Goal: Information Seeking & Learning: Learn about a topic

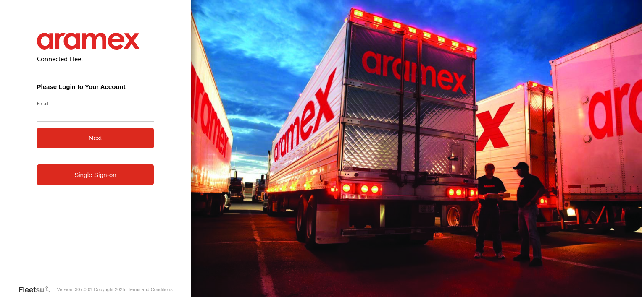
click at [59, 116] on input "Email" at bounding box center [95, 114] width 117 height 15
type input "*"
click at [60, 116] on input "*" at bounding box center [95, 114] width 117 height 15
click at [41, 113] on input "Email" at bounding box center [95, 114] width 117 height 15
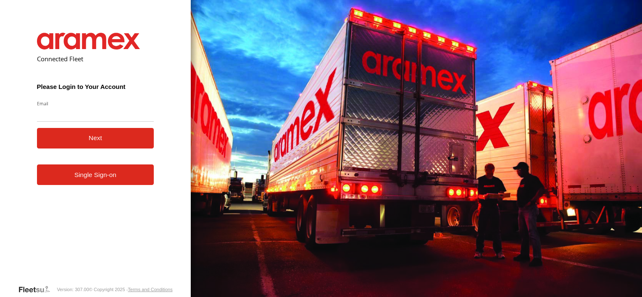
click at [41, 113] on input "Email" at bounding box center [95, 114] width 117 height 15
click at [45, 116] on input "Email" at bounding box center [95, 114] width 117 height 15
type input "**********"
click at [72, 143] on button "Next" at bounding box center [95, 138] width 117 height 21
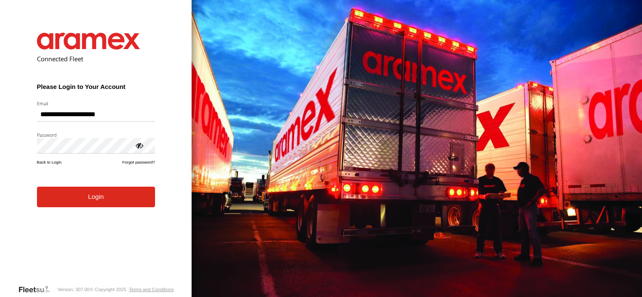
click at [85, 209] on form "**********" at bounding box center [95, 152] width 143 height 265
click at [88, 199] on button "Login" at bounding box center [96, 197] width 118 height 21
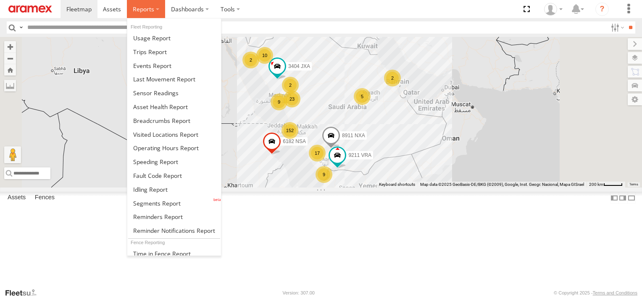
click at [158, 12] on label at bounding box center [146, 9] width 38 height 18
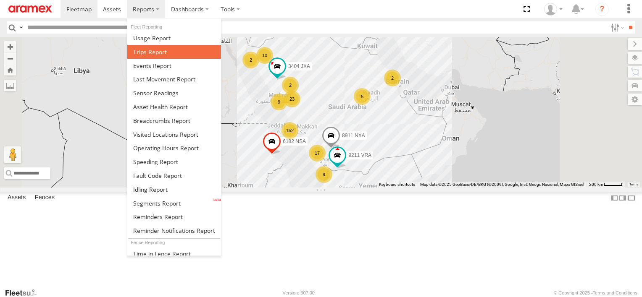
click at [143, 52] on span at bounding box center [150, 52] width 34 height 8
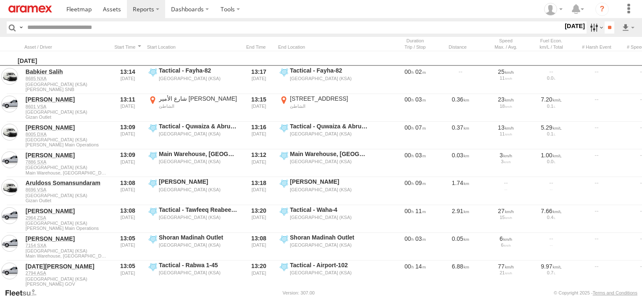
click at [589, 27] on label at bounding box center [595, 27] width 18 height 12
click at [0, 0] on label at bounding box center [0, 0] width 0 height 0
click at [0, 0] on span "Abha Warhouse" at bounding box center [0, 0] width 0 height 0
click at [0, 0] on span "Baha warehouse" at bounding box center [0, 0] width 0 height 0
click at [0, 0] on span "Gizan Outlet" at bounding box center [0, 0] width 0 height 0
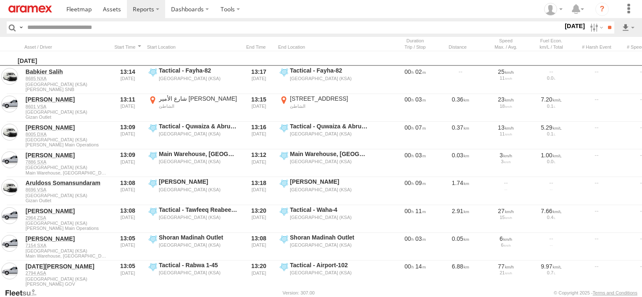
click at [0, 0] on span "Khamis Mushait Outlet" at bounding box center [0, 0] width 0 height 0
click at [0, 0] on span "Main Warehouse, [GEOGRAPHIC_DATA]" at bounding box center [0, 0] width 0 height 0
click at [0, 0] on span "Makkah Outlet" at bounding box center [0, 0] width 0 height 0
click at [0, 0] on span "Najran" at bounding box center [0, 0] width 0 height 0
click at [0, 0] on span "Qunfuda" at bounding box center [0, 0] width 0 height 0
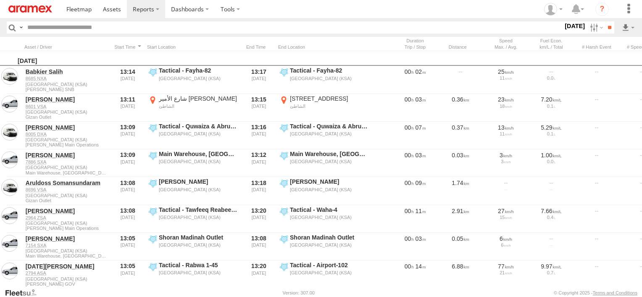
click at [0, 0] on span "Tabuk Outlet" at bounding box center [0, 0] width 0 height 0
drag, startPoint x: 34, startPoint y: 263, endPoint x: 34, endPoint y: 269, distance: 5.9
click at [0, 0] on span "Taif Outlet" at bounding box center [0, 0] width 0 height 0
click at [0, 0] on span "Yanbu Outlet" at bounding box center [0, 0] width 0 height 0
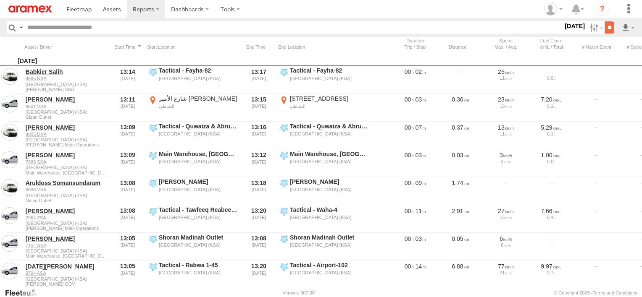
click at [605, 29] on input "**" at bounding box center [610, 27] width 10 height 12
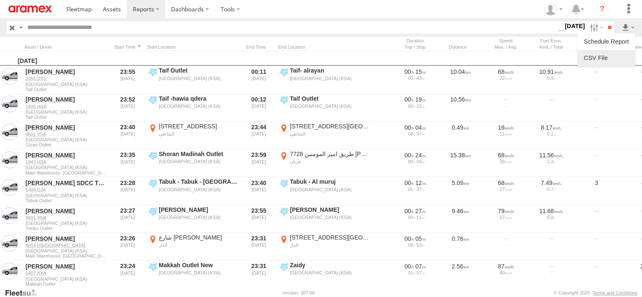
click at [625, 59] on link at bounding box center [606, 58] width 51 height 13
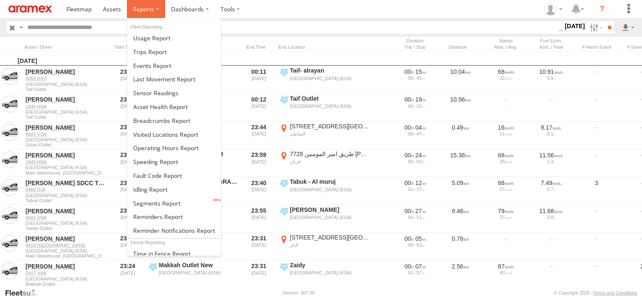
click at [146, 11] on span at bounding box center [143, 9] width 21 height 8
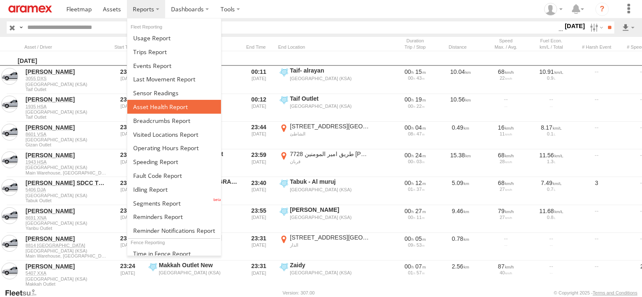
click at [168, 111] on link at bounding box center [174, 107] width 94 height 14
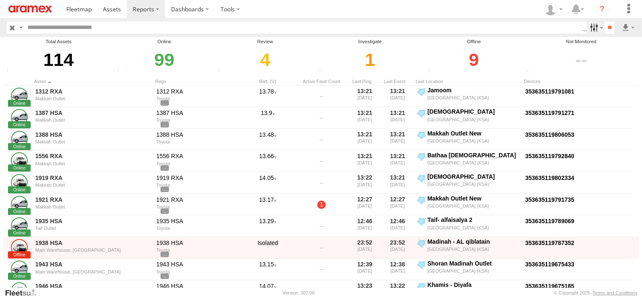
click at [591, 26] on label at bounding box center [595, 27] width 18 height 12
click at [0, 0] on span "Review" at bounding box center [0, 0] width 0 height 0
click at [0, 0] on span "Investigate" at bounding box center [0, 0] width 0 height 0
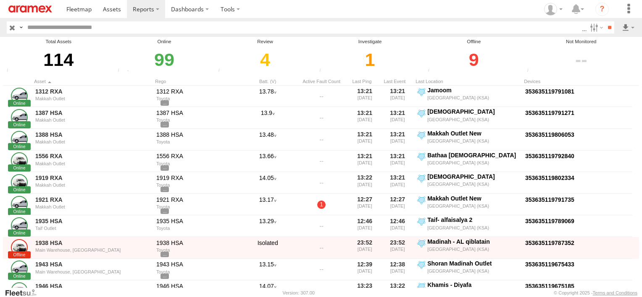
click at [0, 0] on span "Offline" at bounding box center [0, 0] width 0 height 0
click at [605, 29] on input "**" at bounding box center [610, 27] width 10 height 12
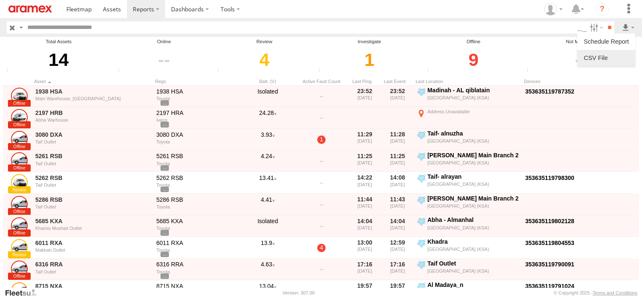
click at [617, 55] on link at bounding box center [606, 58] width 51 height 13
click at [147, 19] on header "Search Query Asset ID Asset Label Registration Manufacturer Model VIN" at bounding box center [321, 27] width 642 height 19
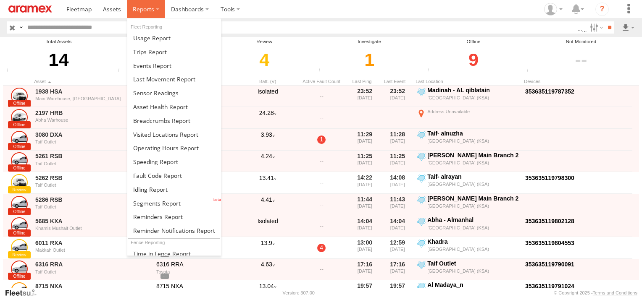
click at [146, 15] on label at bounding box center [146, 9] width 38 height 18
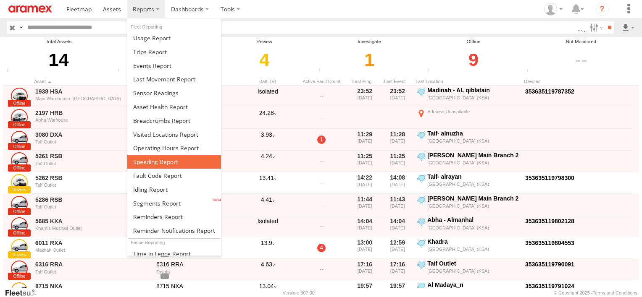
click at [167, 160] on span at bounding box center [155, 162] width 45 height 8
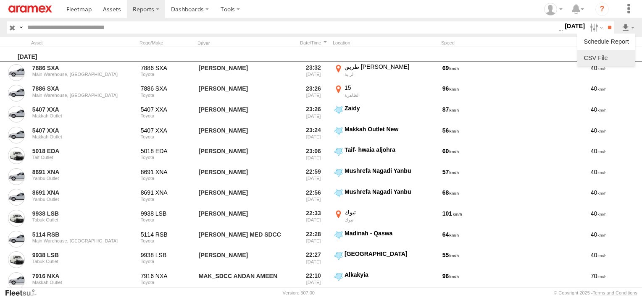
click at [620, 54] on link at bounding box center [606, 58] width 51 height 13
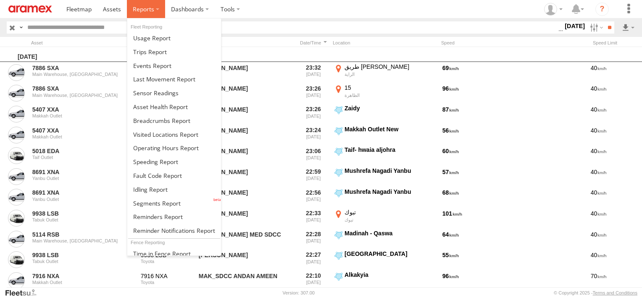
click at [145, 8] on span at bounding box center [143, 9] width 21 height 8
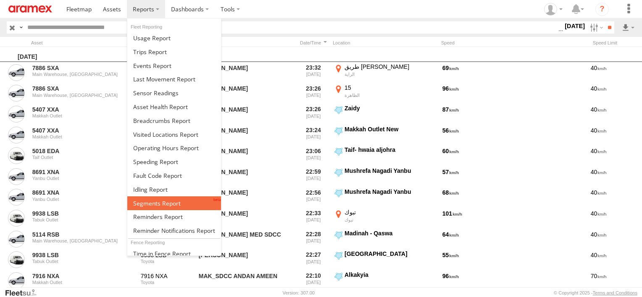
click at [163, 197] on link at bounding box center [174, 204] width 94 height 14
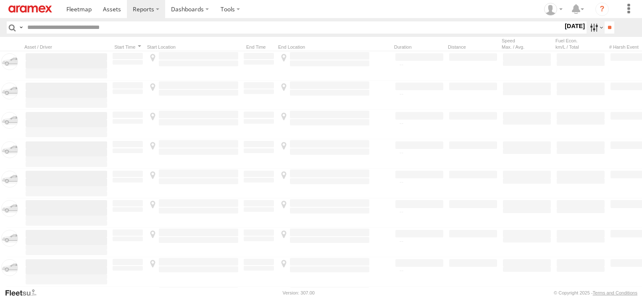
drag, startPoint x: 0, startPoint y: 0, endPoint x: 588, endPoint y: 33, distance: 589.1
click at [588, 33] on label at bounding box center [595, 27] width 18 height 12
click at [0, 0] on label at bounding box center [0, 0] width 0 height 0
click at [0, 0] on span "Abha Warhouse" at bounding box center [0, 0] width 0 height 0
click at [0, 0] on span "Baha warehouse" at bounding box center [0, 0] width 0 height 0
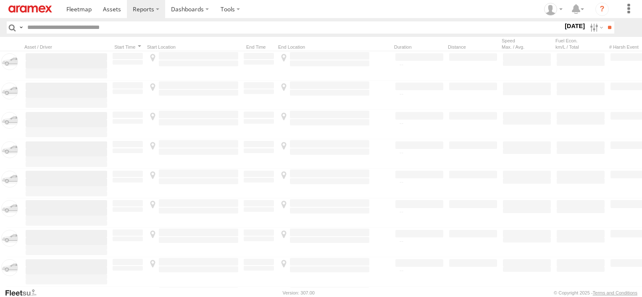
click at [0, 0] on span "Gizan Outlet" at bounding box center [0, 0] width 0 height 0
click at [0, 0] on span "Khamis Mushait Outlet" at bounding box center [0, 0] width 0 height 0
click at [0, 0] on span "Main Warehouse, [GEOGRAPHIC_DATA]" at bounding box center [0, 0] width 0 height 0
click at [0, 0] on span "Makkah Outlet" at bounding box center [0, 0] width 0 height 0
click at [0, 0] on span "Najran" at bounding box center [0, 0] width 0 height 0
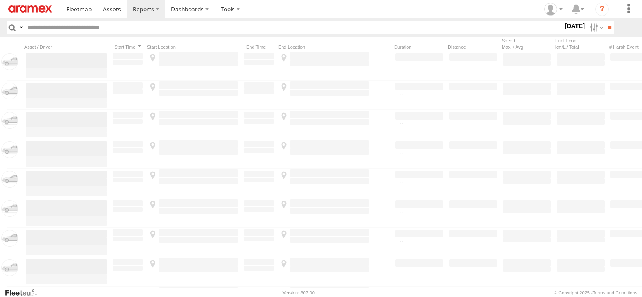
click at [0, 0] on span "Qunfuda" at bounding box center [0, 0] width 0 height 0
click at [0, 0] on span "Tabuk Outlet" at bounding box center [0, 0] width 0 height 0
click at [0, 0] on span "Taif Outlet" at bounding box center [0, 0] width 0 height 0
click at [0, 0] on span "Yanbu Outlet" at bounding box center [0, 0] width 0 height 0
click at [605, 25] on input "**" at bounding box center [610, 27] width 10 height 12
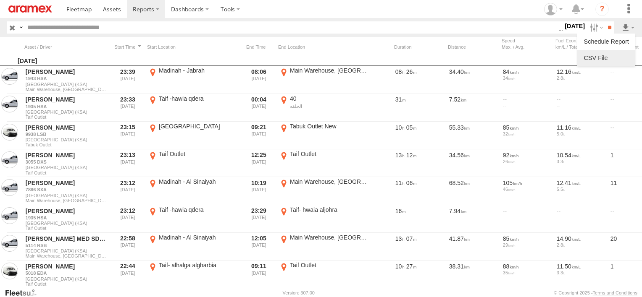
click at [609, 58] on link at bounding box center [606, 58] width 51 height 13
click at [134, 18] on header "Search Query Asset ID Asset Label Registration Manufacturer Model VIN Job ID" at bounding box center [321, 27] width 642 height 19
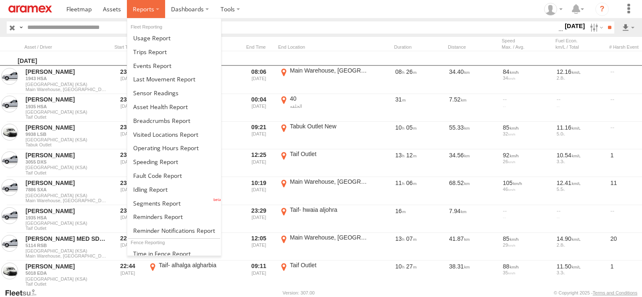
click at [134, 12] on span at bounding box center [143, 9] width 21 height 8
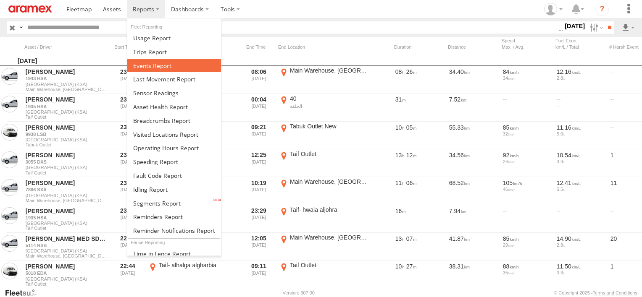
click at [145, 62] on span at bounding box center [152, 66] width 38 height 8
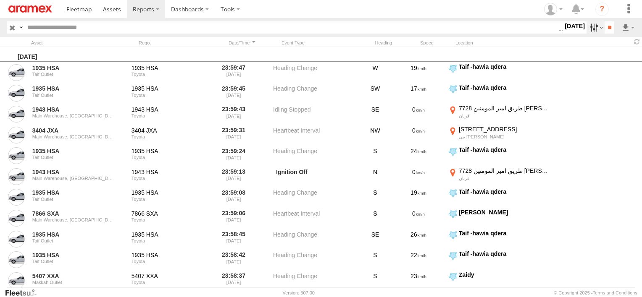
click at [588, 28] on label at bounding box center [595, 27] width 18 height 12
click at [0, 0] on span "Potential Roll Over" at bounding box center [0, 0] width 0 height 0
click at [0, 0] on span "External Power Lost" at bounding box center [0, 0] width 0 height 0
click at [613, 32] on input "**" at bounding box center [610, 27] width 10 height 12
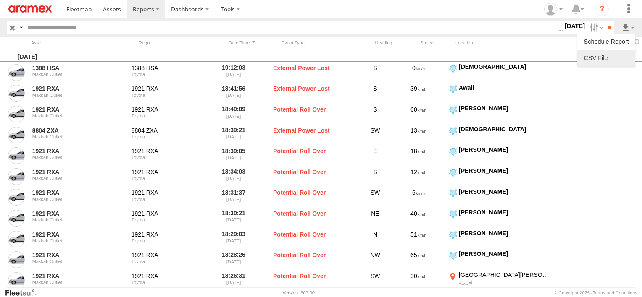
click at [605, 59] on link at bounding box center [606, 58] width 51 height 13
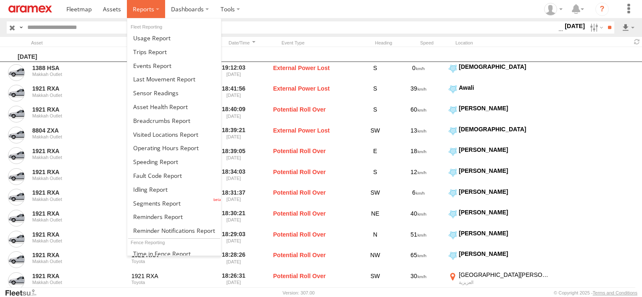
click at [146, 5] on span at bounding box center [143, 9] width 21 height 8
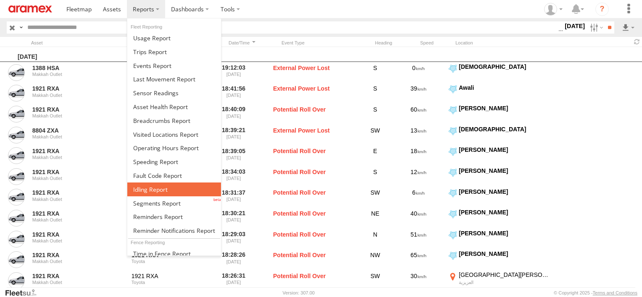
click at [148, 187] on span at bounding box center [150, 190] width 34 height 8
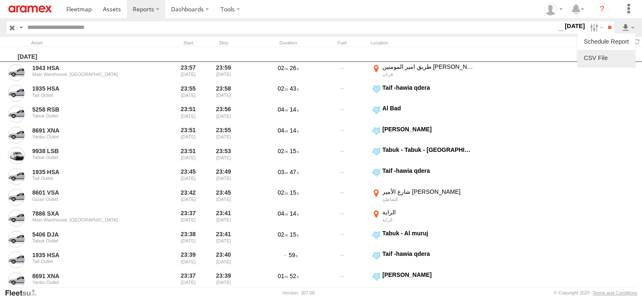
click at [624, 62] on link at bounding box center [606, 58] width 51 height 13
